Goal: Information Seeking & Learning: Find specific fact

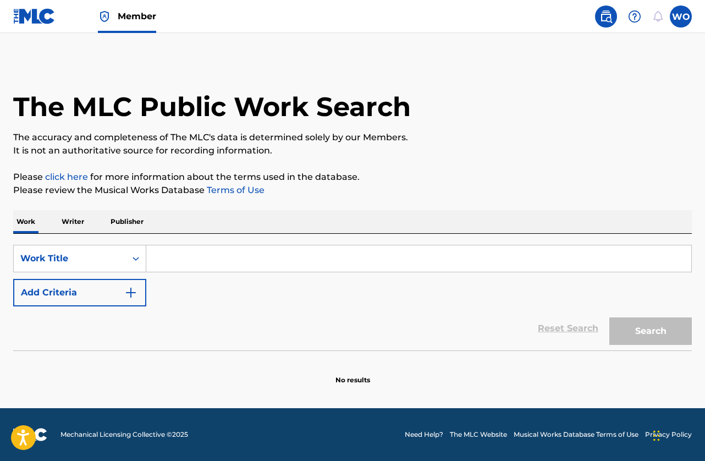
click at [187, 253] on div "SearchWithCriteria8fc40b55-2532-462e-854e-01b04daa01fe Work Title Add Criteria" at bounding box center [352, 276] width 679 height 62
click at [187, 253] on input "Search Form" at bounding box center [418, 258] width 545 height 26
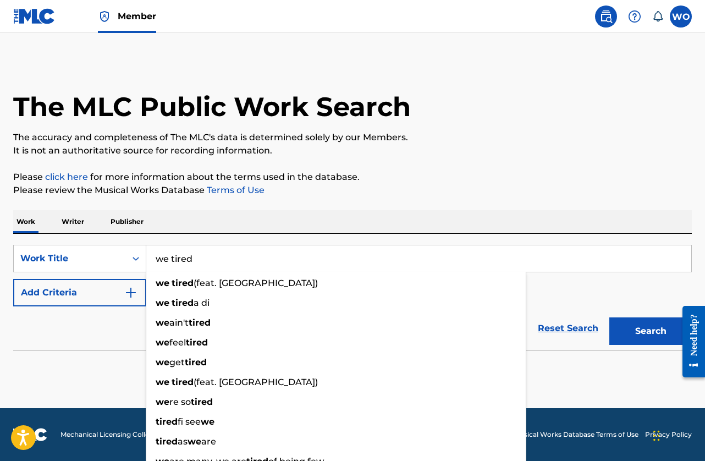
type input "we tired"
drag, startPoint x: 57, startPoint y: 293, endPoint x: 65, endPoint y: 292, distance: 8.4
click at [62, 293] on button "Add Criteria" at bounding box center [79, 293] width 133 height 28
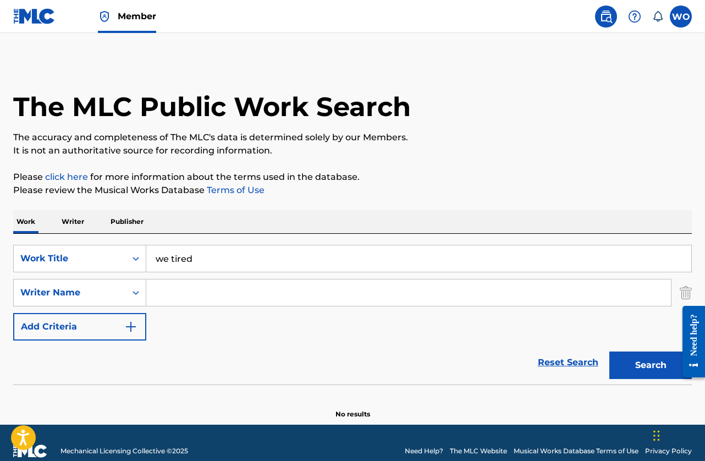
click at [217, 285] on input "Search Form" at bounding box center [408, 292] width 525 height 26
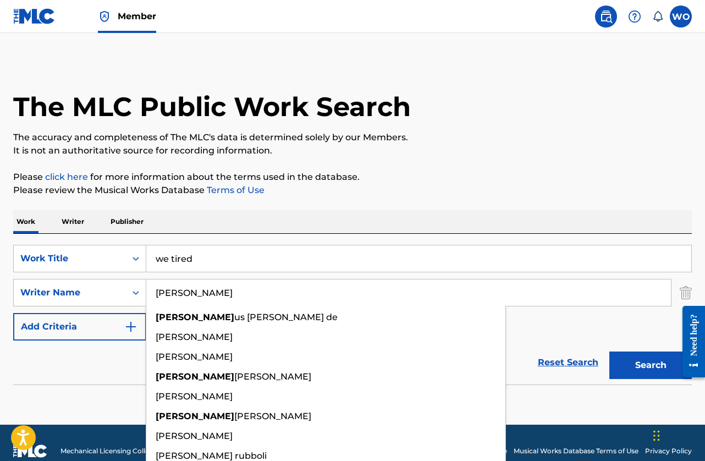
type input "[PERSON_NAME]"
click at [610, 352] on button "Search" at bounding box center [651, 366] width 83 height 28
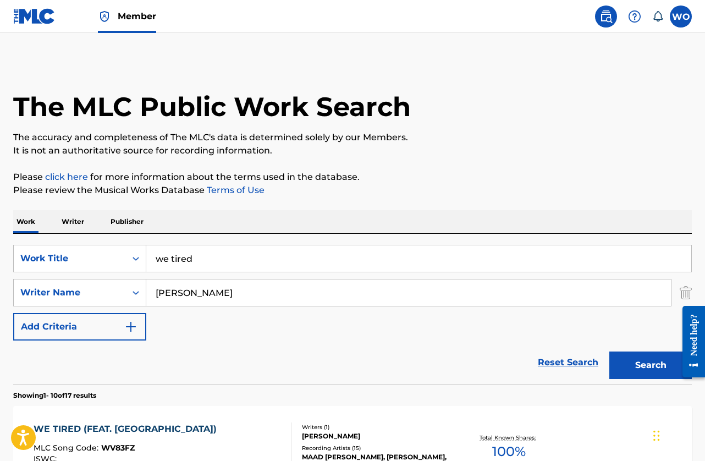
scroll to position [110, 0]
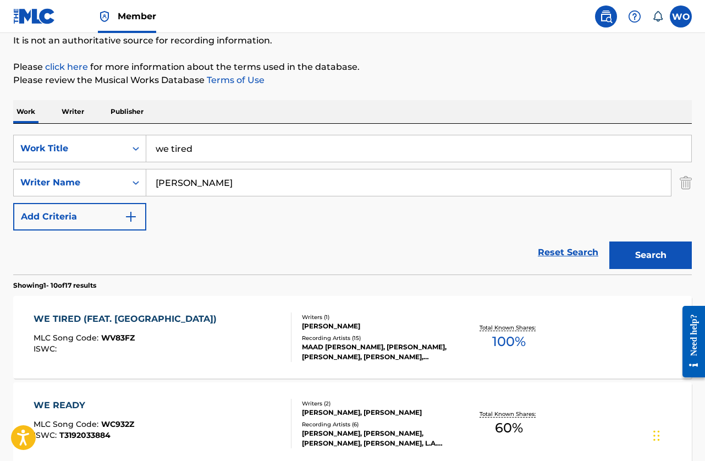
click at [211, 323] on div "WE TIRED (FEAT. NEW KINGSTON) MLC Song Code : WV83FZ ISWC :" at bounding box center [163, 337] width 258 height 50
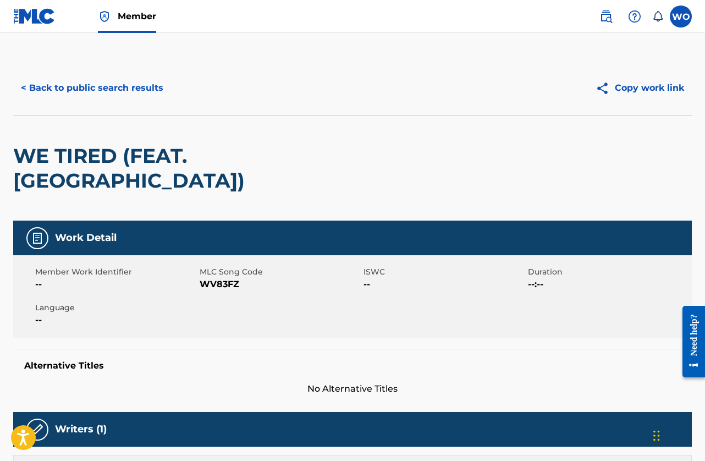
click at [68, 69] on div "< Back to public search results Copy work link" at bounding box center [352, 88] width 679 height 55
click at [73, 76] on button "< Back to public search results" at bounding box center [92, 88] width 158 height 28
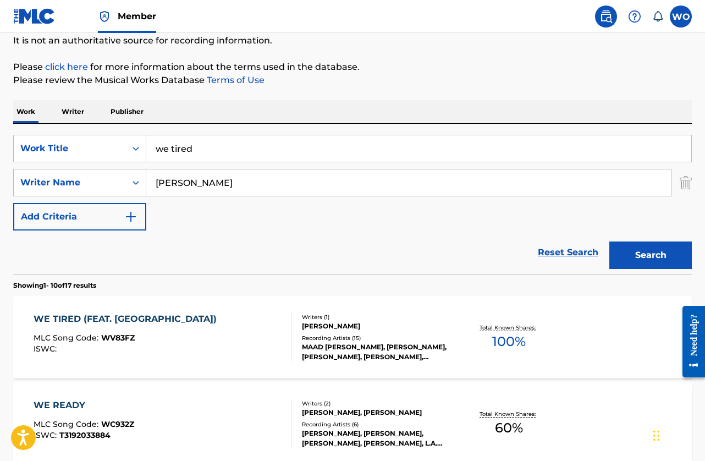
scroll to position [220, 0]
